Goal: Transaction & Acquisition: Book appointment/travel/reservation

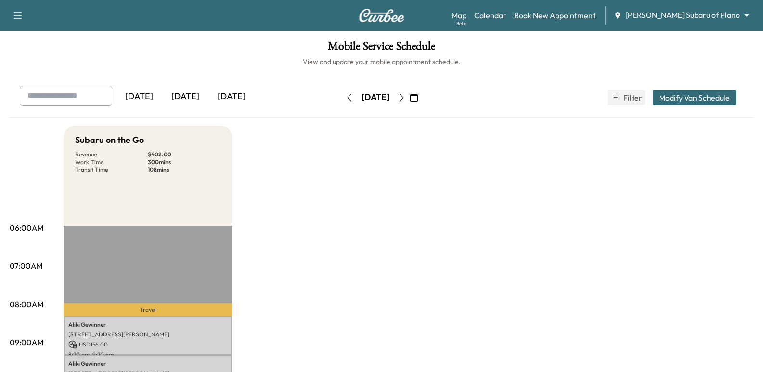
click at [592, 12] on link "Book New Appointment" at bounding box center [554, 16] width 81 height 12
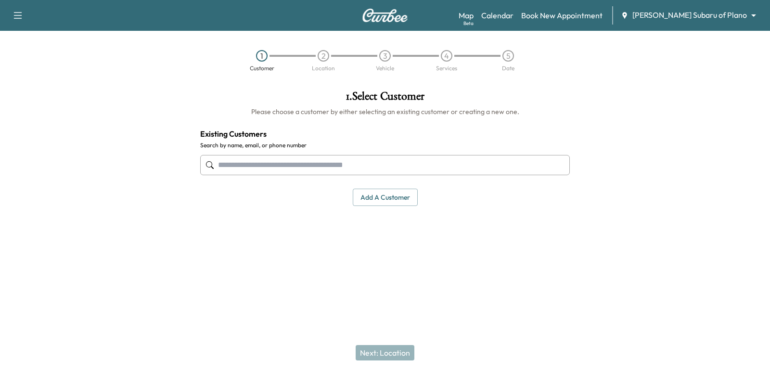
click at [397, 158] on input "text" at bounding box center [385, 165] width 370 height 20
type input "******"
click at [346, 169] on input "text" at bounding box center [385, 165] width 370 height 20
paste input "**********"
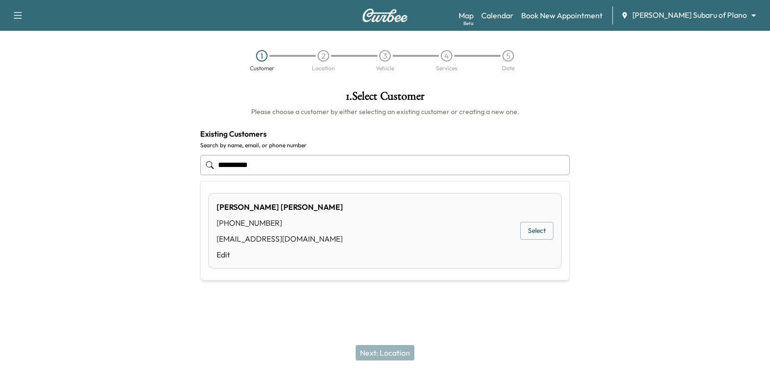
click at [550, 233] on button "Select" at bounding box center [536, 231] width 33 height 18
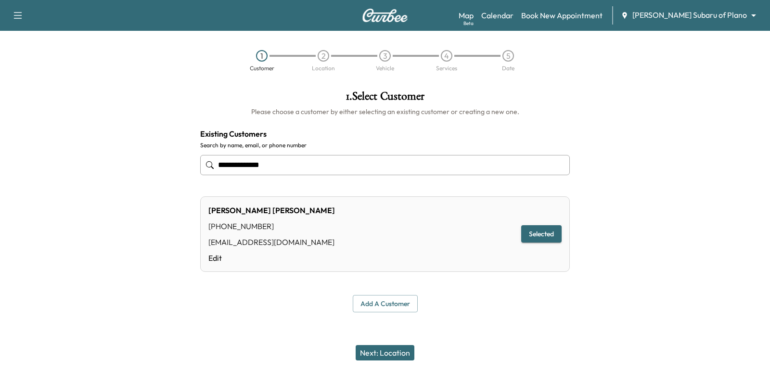
type input "**********"
click at [395, 343] on div "Next: Location" at bounding box center [385, 353] width 770 height 39
click at [397, 347] on button "Next: Location" at bounding box center [385, 352] width 59 height 15
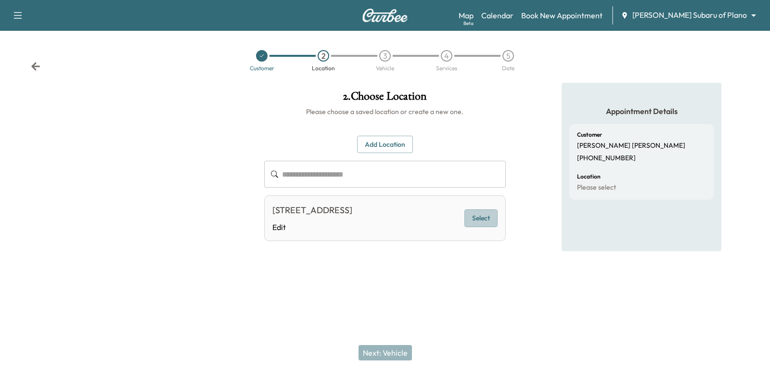
click at [490, 227] on button "Select" at bounding box center [480, 218] width 33 height 18
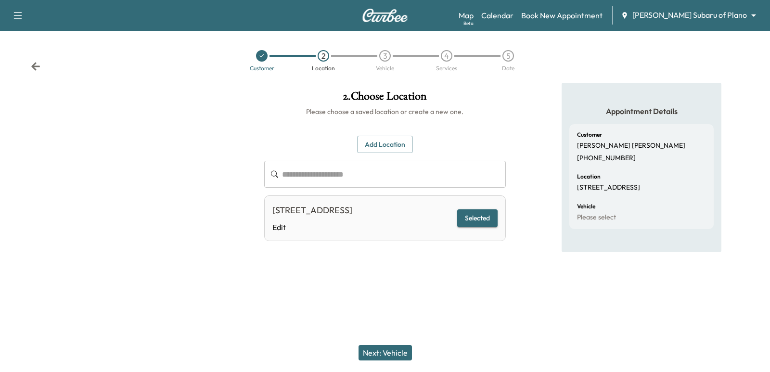
click at [398, 350] on button "Next: Vehicle" at bounding box center [385, 352] width 53 height 15
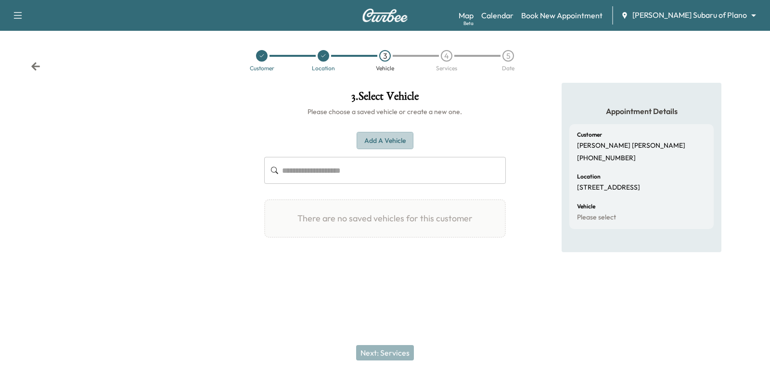
click at [376, 141] on button "Add a Vehicle" at bounding box center [385, 141] width 57 height 18
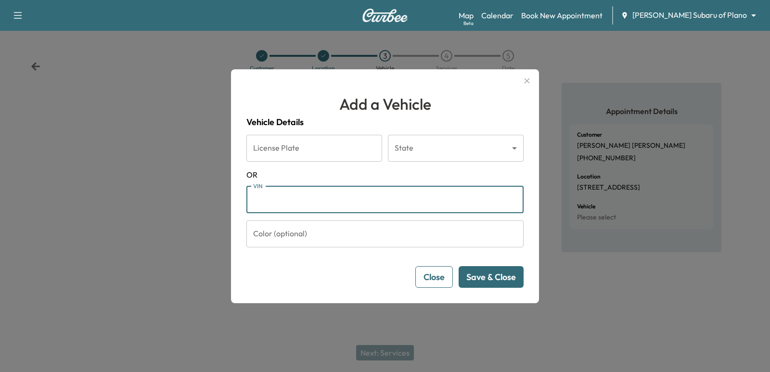
click at [344, 213] on input "VIN" at bounding box center [384, 199] width 277 height 27
paste input "**********"
type input "**********"
click at [504, 286] on button "Save & Close" at bounding box center [491, 277] width 65 height 22
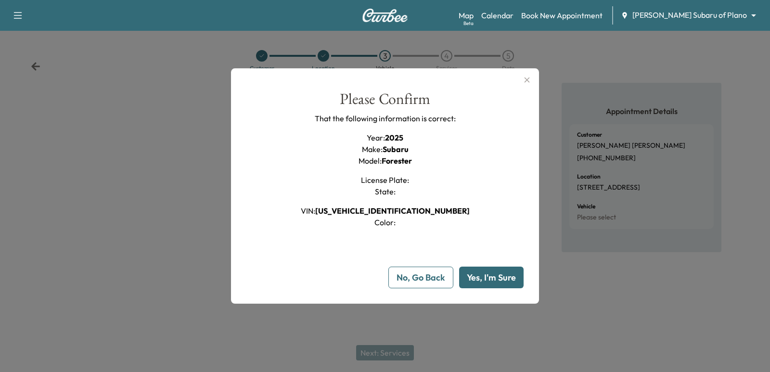
click at [479, 274] on button "Yes, I'm Sure" at bounding box center [491, 278] width 64 height 22
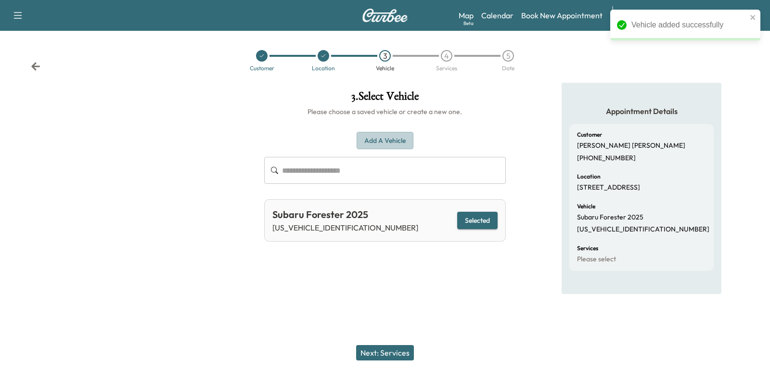
click at [375, 138] on button "Add a Vehicle" at bounding box center [385, 141] width 57 height 18
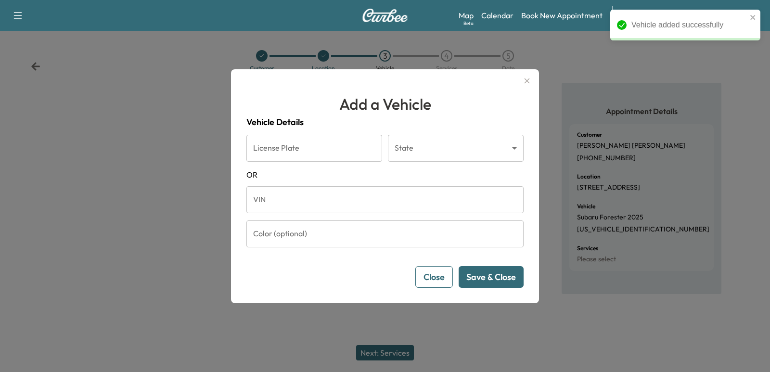
click at [438, 276] on button "Close" at bounding box center [434, 277] width 38 height 22
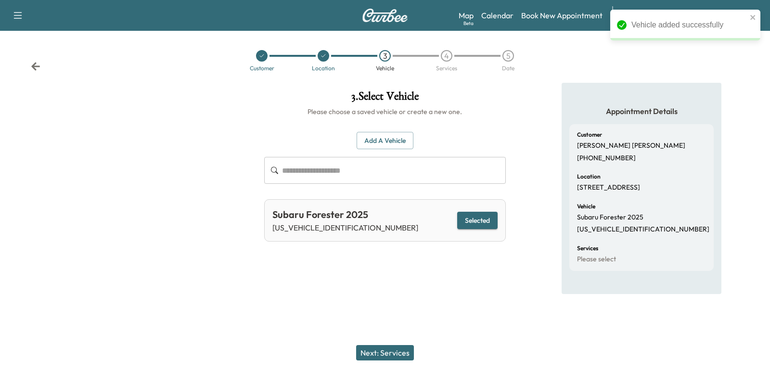
click at [389, 349] on button "Next: Services" at bounding box center [385, 352] width 58 height 15
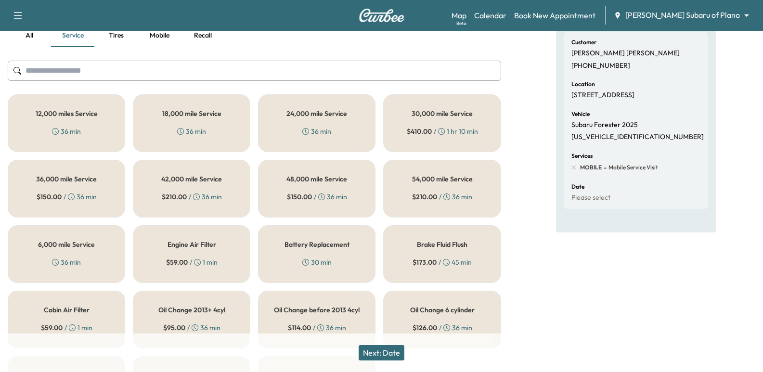
scroll to position [96, 0]
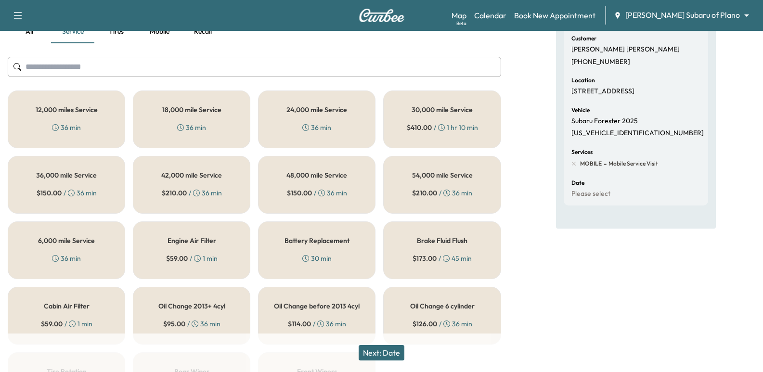
click at [91, 241] on h5 "6,000 mile Service" at bounding box center [66, 240] width 57 height 7
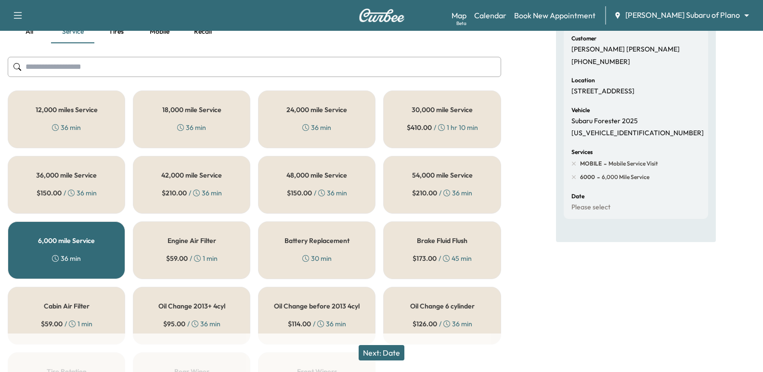
click at [372, 352] on button "Next: Date" at bounding box center [382, 352] width 46 height 15
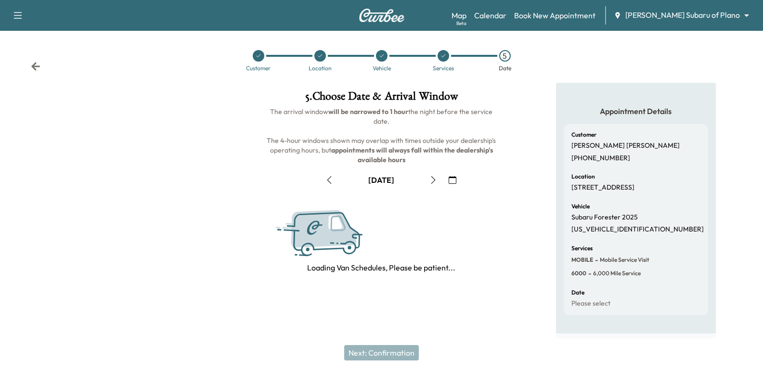
scroll to position [6, 0]
click at [455, 176] on icon "button" at bounding box center [453, 180] width 8 height 8
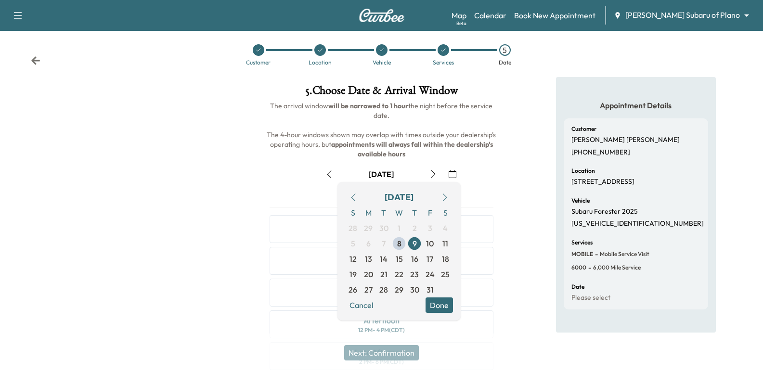
click at [442, 203] on button "button" at bounding box center [445, 197] width 16 height 15
click at [367, 242] on span "3" at bounding box center [368, 244] width 4 height 12
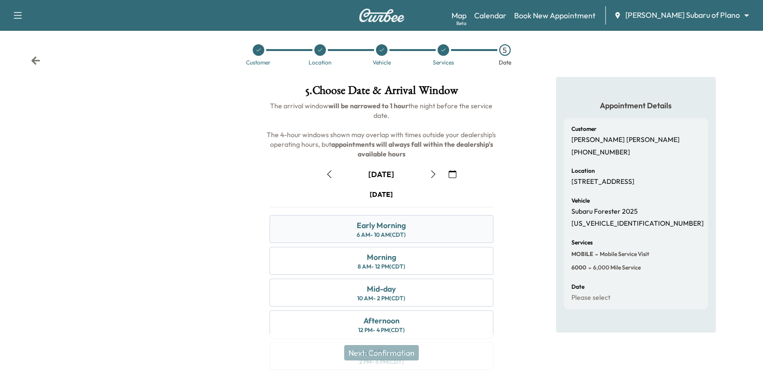
click at [425, 225] on div "Early Morning 6 AM - 10 AM (CDT)" at bounding box center [381, 229] width 223 height 28
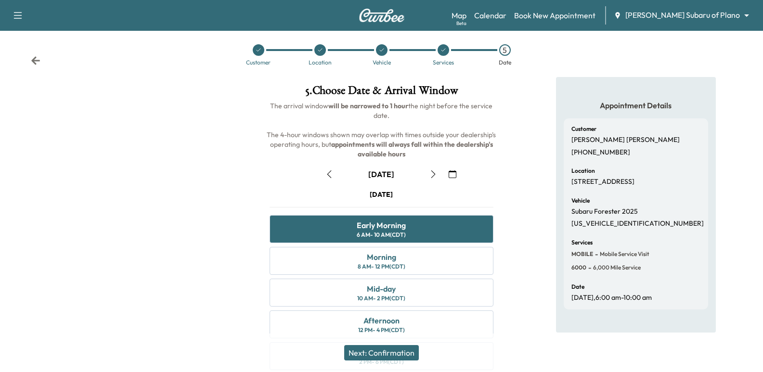
click at [544, 203] on div "Appointment Details Customer [PERSON_NAME] [PHONE_NUMBER] Location [STREET_ADDR…" at bounding box center [636, 261] width 254 height 368
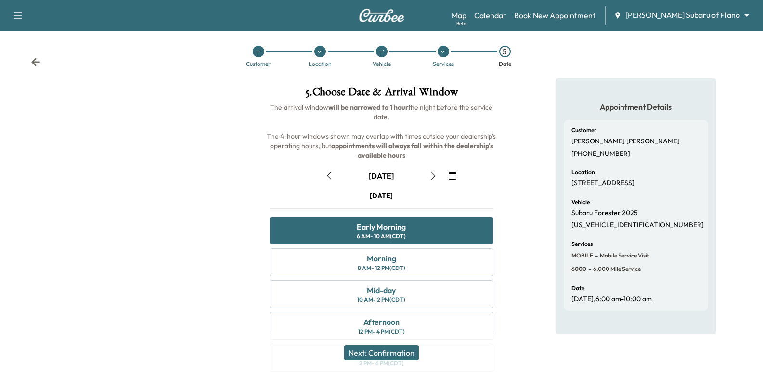
scroll to position [0, 0]
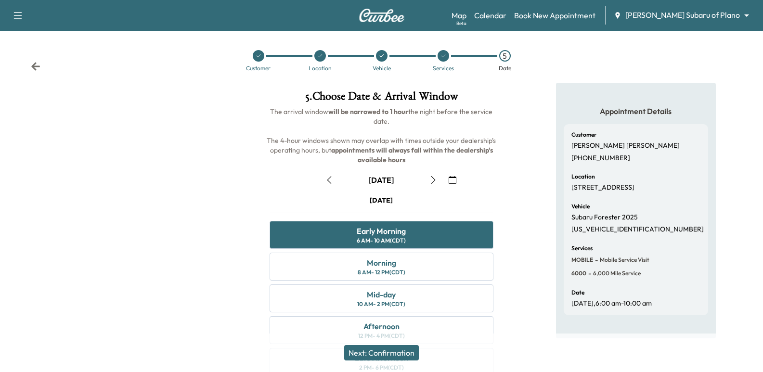
click at [528, 182] on div "Appointment Details Customer [PERSON_NAME] [PHONE_NUMBER] Location [STREET_ADDR…" at bounding box center [636, 267] width 254 height 368
click at [618, 217] on div "Vehicle Subaru Forester 2025 [US_VEHICLE_IDENTIFICATION_NUMBER]" at bounding box center [635, 219] width 129 height 30
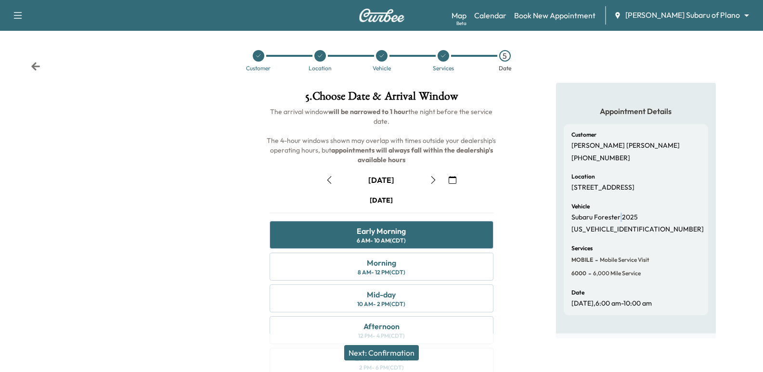
click at [618, 217] on div "Vehicle Subaru Forester 2025 [US_VEHICLE_IDENTIFICATION_NUMBER]" at bounding box center [635, 219] width 129 height 30
click at [532, 158] on div "Appointment Details Customer [PERSON_NAME] [PHONE_NUMBER] Location [STREET_ADDR…" at bounding box center [636, 267] width 254 height 368
click at [527, 139] on div "Appointment Details Customer [PERSON_NAME] [PHONE_NUMBER] Location [STREET_ADDR…" at bounding box center [636, 267] width 254 height 368
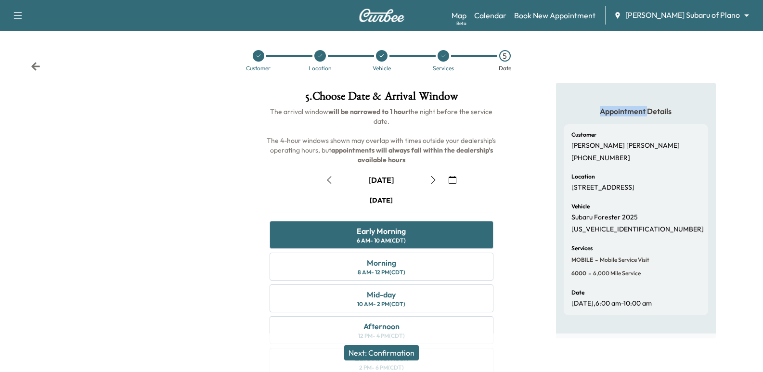
click at [527, 139] on div "Appointment Details Customer [PERSON_NAME] [PHONE_NUMBER] Location [STREET_ADDR…" at bounding box center [636, 267] width 254 height 368
drag, startPoint x: 527, startPoint y: 139, endPoint x: 531, endPoint y: 142, distance: 5.5
click at [531, 142] on div "Appointment Details Customer [PERSON_NAME] [PHONE_NUMBER] Location [STREET_ADDR…" at bounding box center [636, 267] width 254 height 368
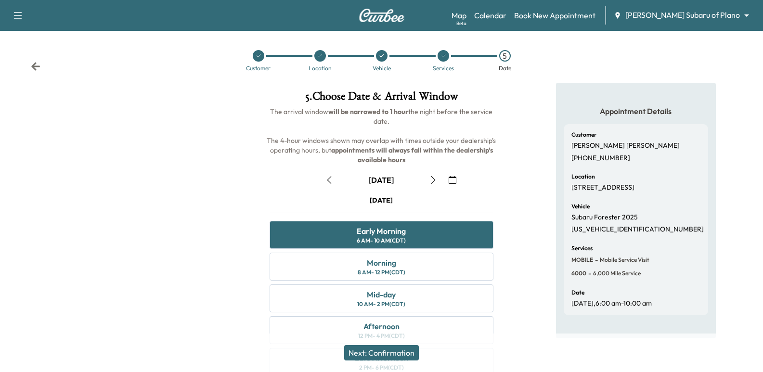
click at [557, 203] on div "Appointment Details Customer [PERSON_NAME] [PHONE_NUMBER] Location [STREET_ADDR…" at bounding box center [636, 211] width 160 height 256
click at [530, 186] on div "Appointment Details Customer [PERSON_NAME] [PHONE_NUMBER] Location [STREET_ADDR…" at bounding box center [636, 267] width 254 height 368
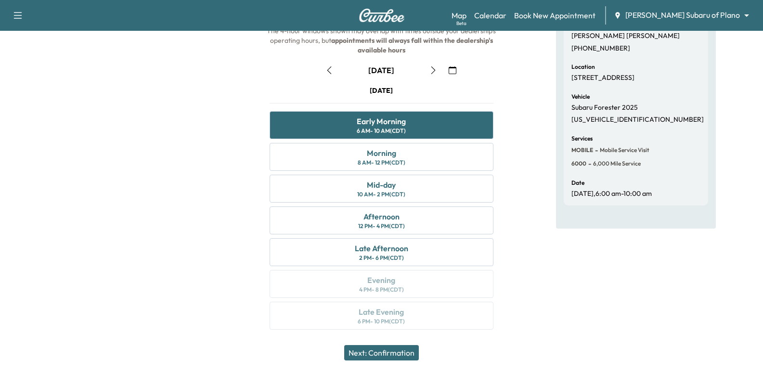
scroll to position [62, 0]
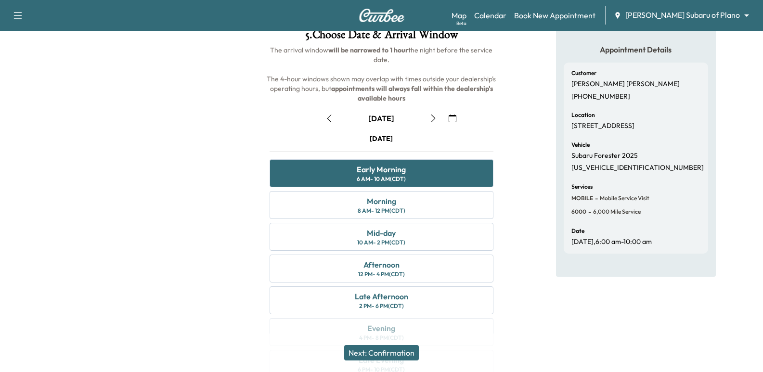
click at [597, 160] on p "Subaru Forester 2025" at bounding box center [604, 156] width 66 height 9
click at [620, 213] on div "MOBILE - Mobile Service Visit 6000 - 6,000 mile Service" at bounding box center [610, 204] width 78 height 23
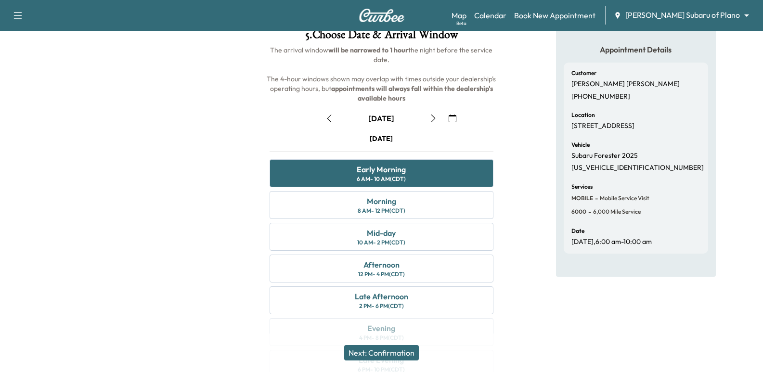
click at [246, 196] on div at bounding box center [127, 205] width 254 height 368
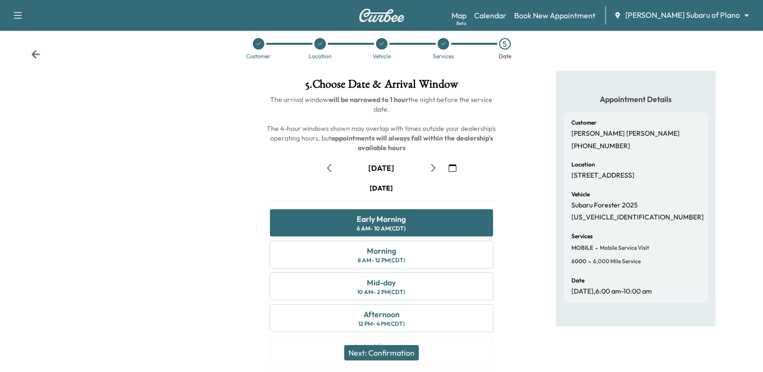
scroll to position [0, 0]
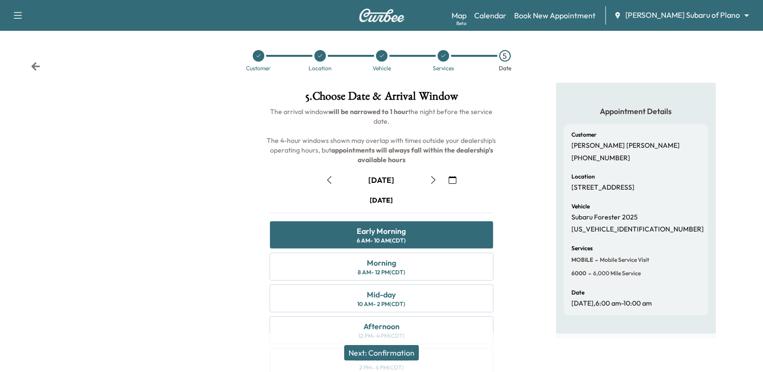
click at [512, 207] on div "Appointment Details Customer [PERSON_NAME] [PHONE_NUMBER] Location [STREET_ADDR…" at bounding box center [636, 267] width 254 height 368
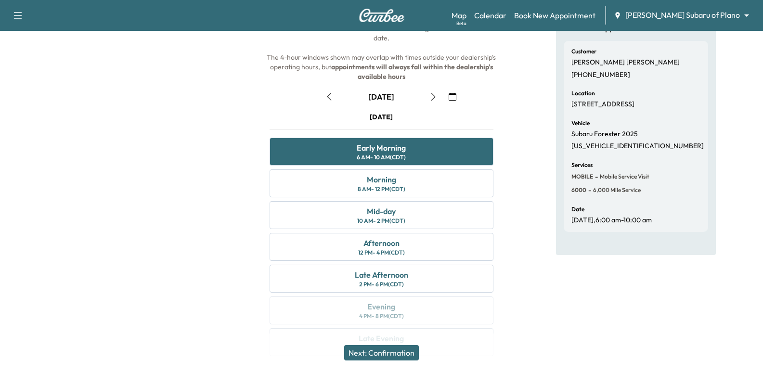
scroll to position [96, 0]
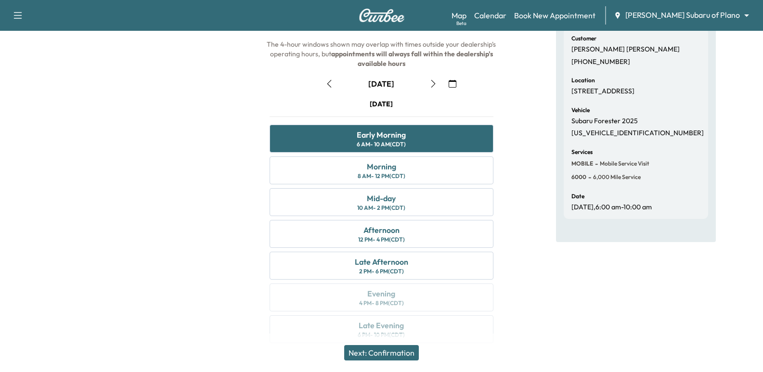
click at [412, 355] on button "Next: Confirmation" at bounding box center [381, 352] width 75 height 15
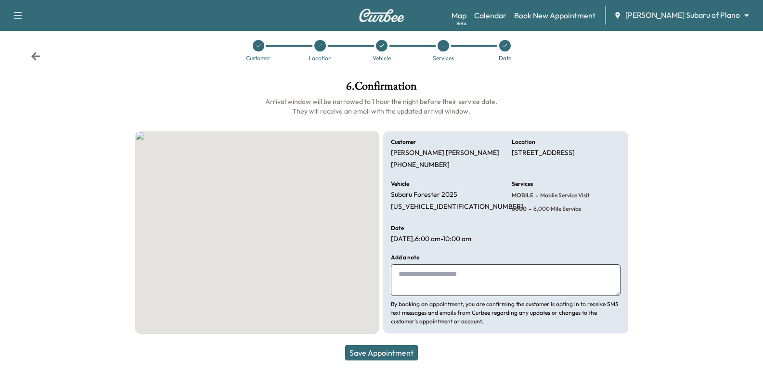
scroll to position [10, 0]
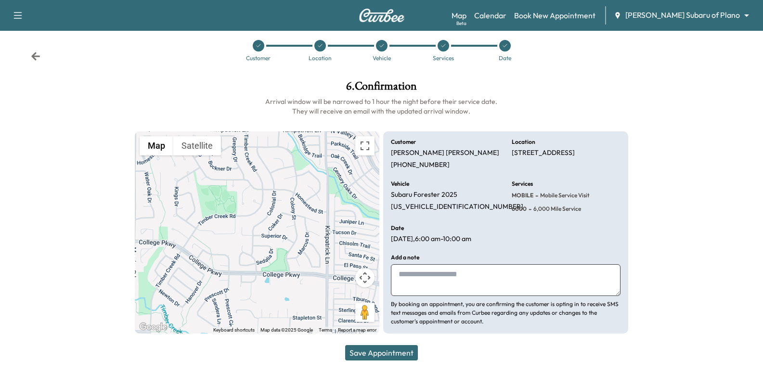
click at [388, 354] on button "Save Appointment" at bounding box center [381, 352] width 73 height 15
